Goal: Task Accomplishment & Management: Manage account settings

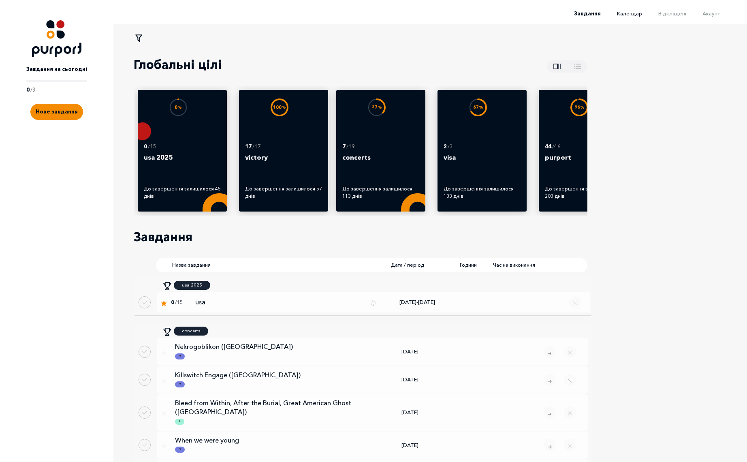
click at [636, 14] on span "Календар" at bounding box center [629, 13] width 25 height 6
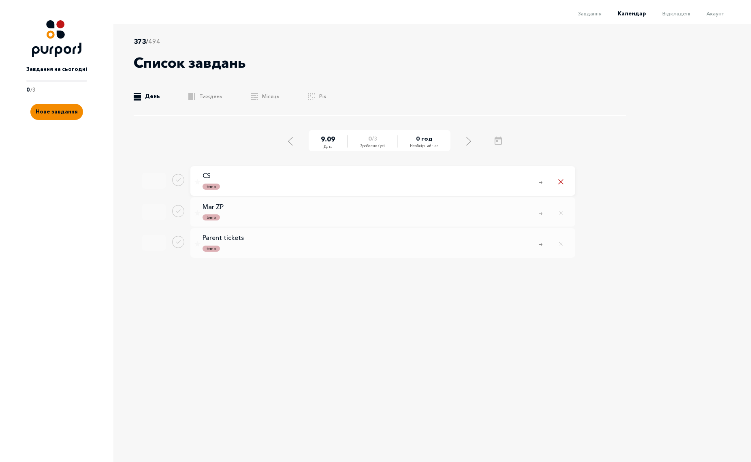
click at [560, 183] on icon "Remove task" at bounding box center [560, 181] width 5 height 5
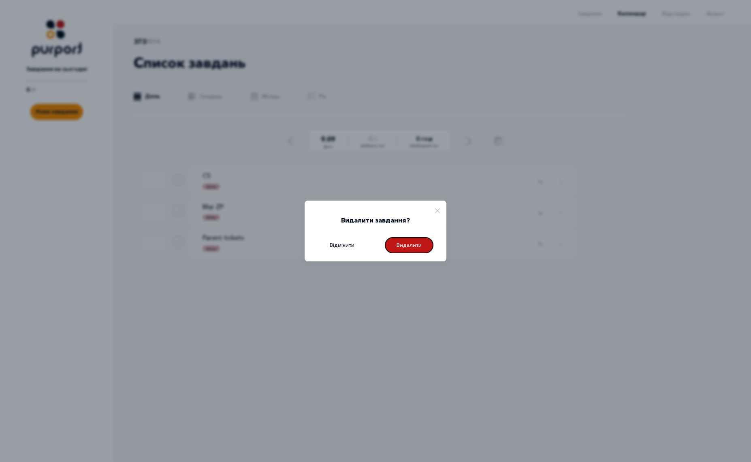
click at [421, 245] on button "Видалити" at bounding box center [409, 245] width 49 height 16
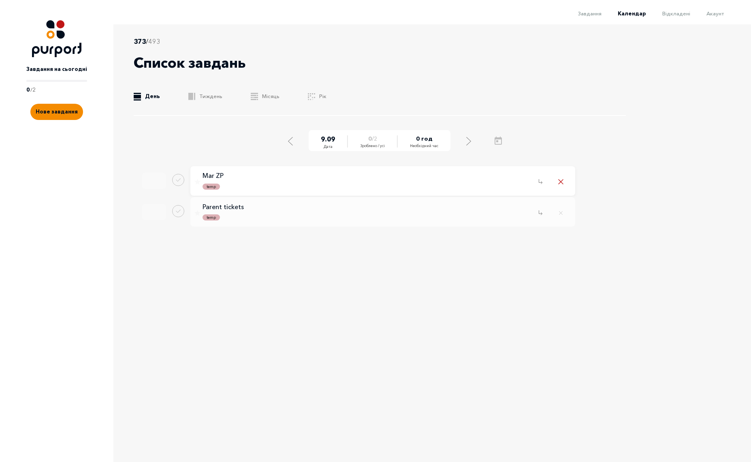
click at [560, 182] on icon "Remove task" at bounding box center [561, 182] width 4 height 4
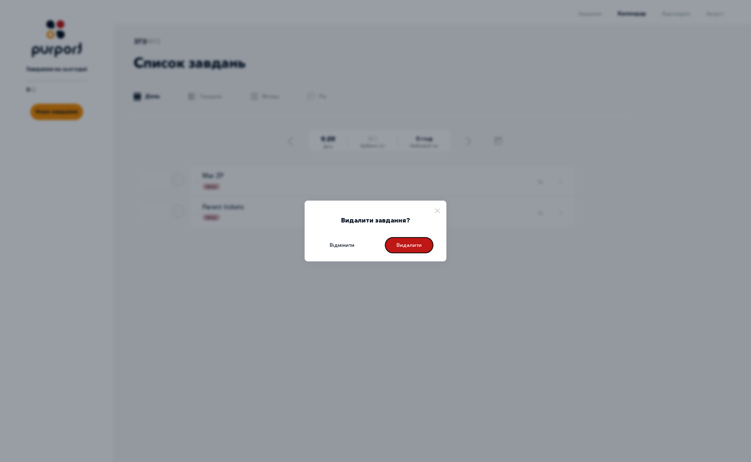
click at [414, 247] on button "Видалити" at bounding box center [409, 245] width 49 height 16
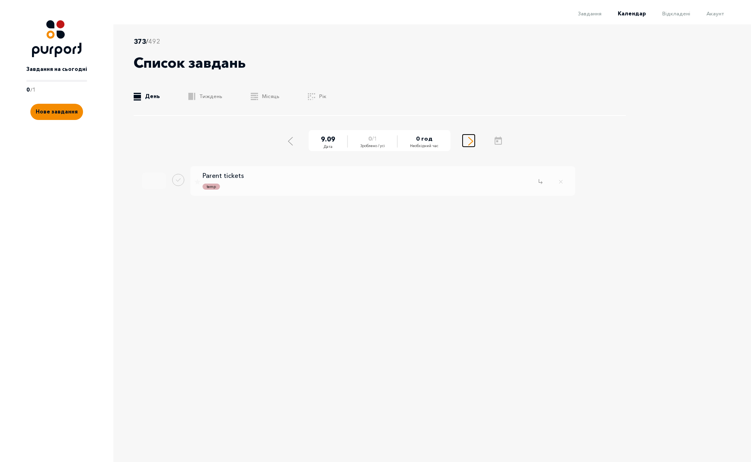
click at [469, 139] on icon "Select next day" at bounding box center [470, 141] width 5 height 9
click at [669, 194] on div "373 / 492 Список завдань .b{fill:#F48B00;} День .b{fill:#F48B00;} Тиждень .b{fi…" at bounding box center [375, 232] width 751 height 416
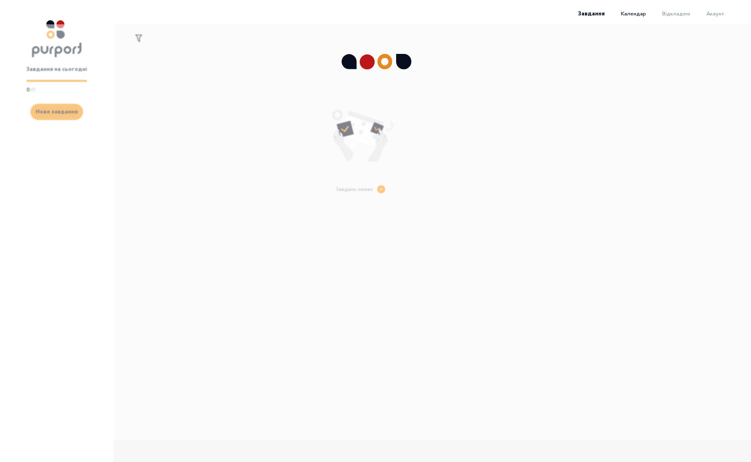
click at [639, 12] on span "Календар" at bounding box center [633, 13] width 25 height 6
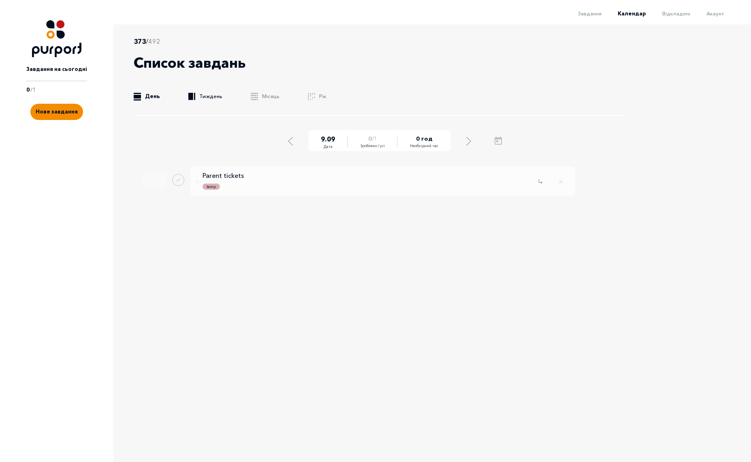
click at [199, 96] on link ".b{fill:#F48B00;} Тиждень" at bounding box center [205, 96] width 34 height 8
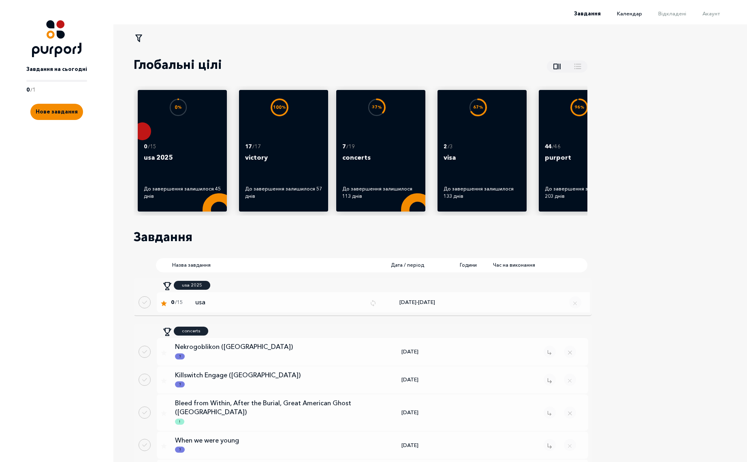
click at [631, 14] on span "Календар" at bounding box center [629, 13] width 25 height 6
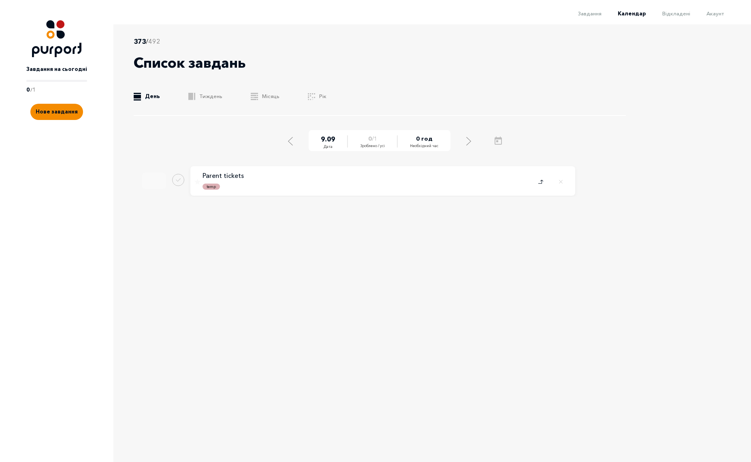
click at [541, 179] on icon "Close popup" at bounding box center [540, 182] width 5 height 6
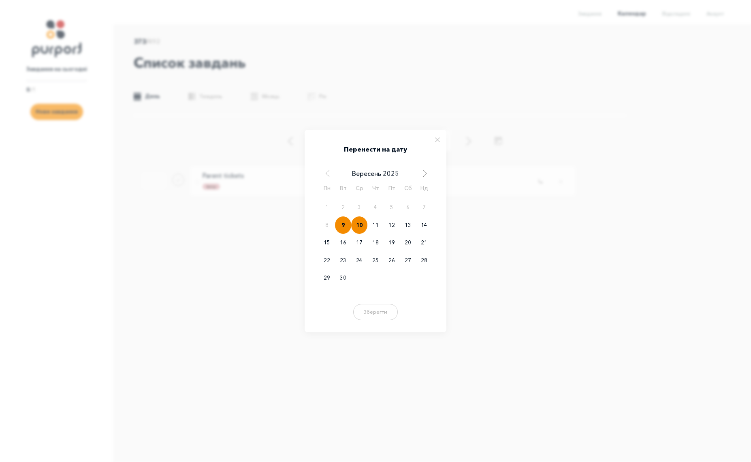
click at [361, 229] on div "10" at bounding box center [359, 225] width 16 height 18
click at [383, 314] on button "Зберегти" at bounding box center [375, 311] width 49 height 16
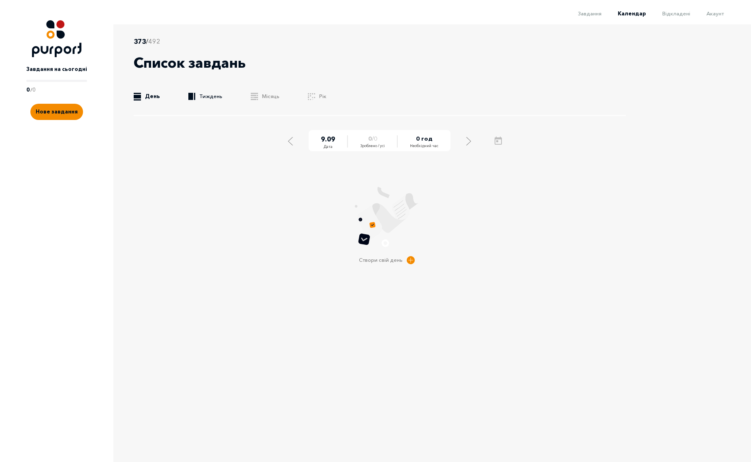
click at [205, 97] on link ".b{fill:#F48B00;} Тиждень" at bounding box center [205, 96] width 34 height 8
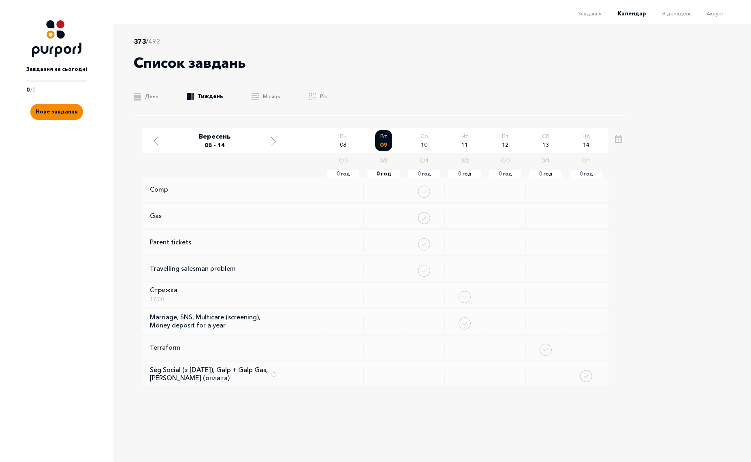
click at [272, 150] on div "Вересень 08 - 14 Пн 08 0 / 0 0 год Вт 09 0 / 0 0 год Ср 10 0 / 4 0 год Чт 11 0 …" at bounding box center [375, 140] width 467 height 25
click at [276, 143] on div "Move to next week" at bounding box center [273, 140] width 7 height 10
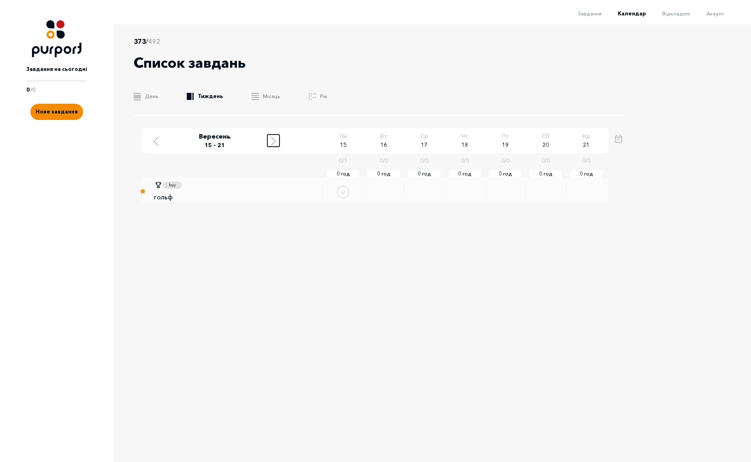
click at [278, 140] on button "Move to next week" at bounding box center [273, 141] width 12 height 12
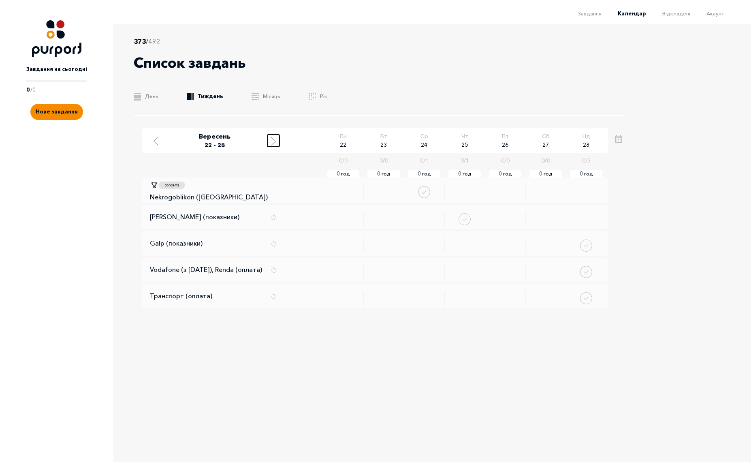
click at [278, 140] on button "Move to next week" at bounding box center [273, 141] width 12 height 12
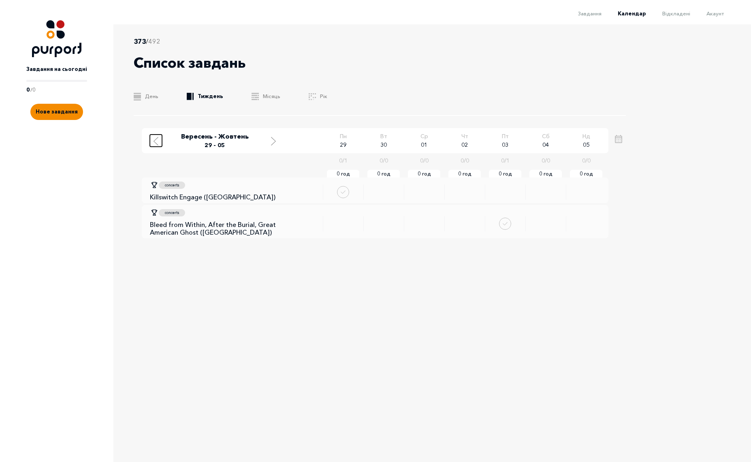
click at [160, 144] on button "Move to previous week" at bounding box center [156, 141] width 12 height 12
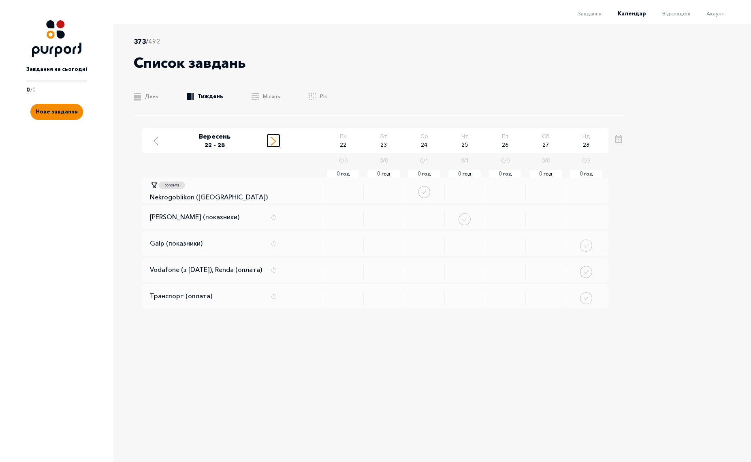
click at [271, 139] on icon "Move to next week" at bounding box center [273, 141] width 5 height 9
